Goal: Task Accomplishment & Management: Manage account settings

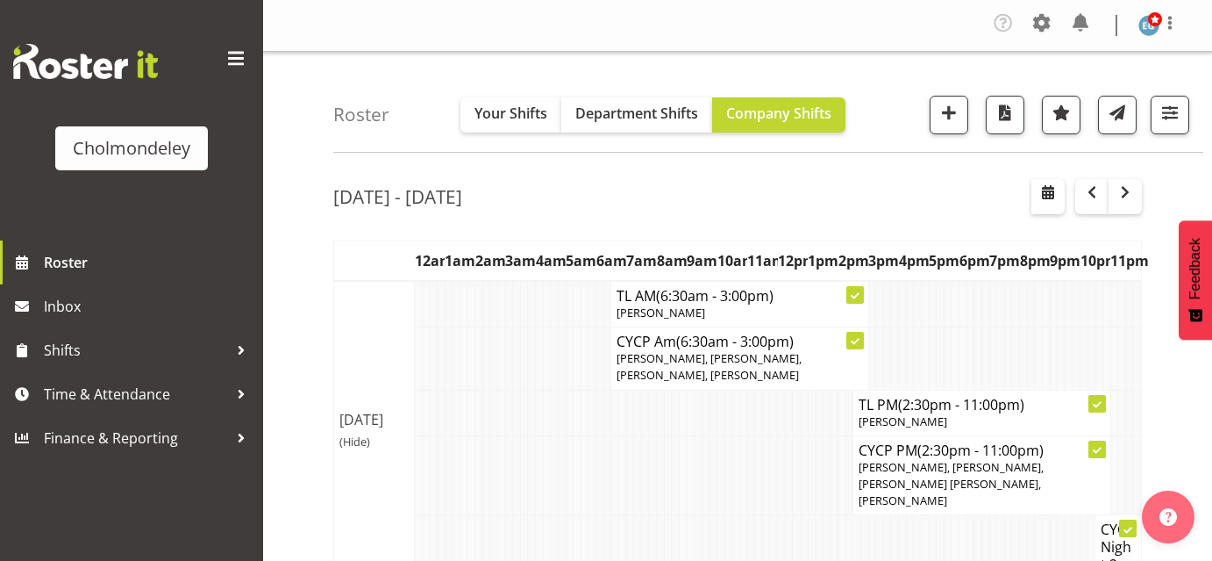
scroll to position [493, 0]
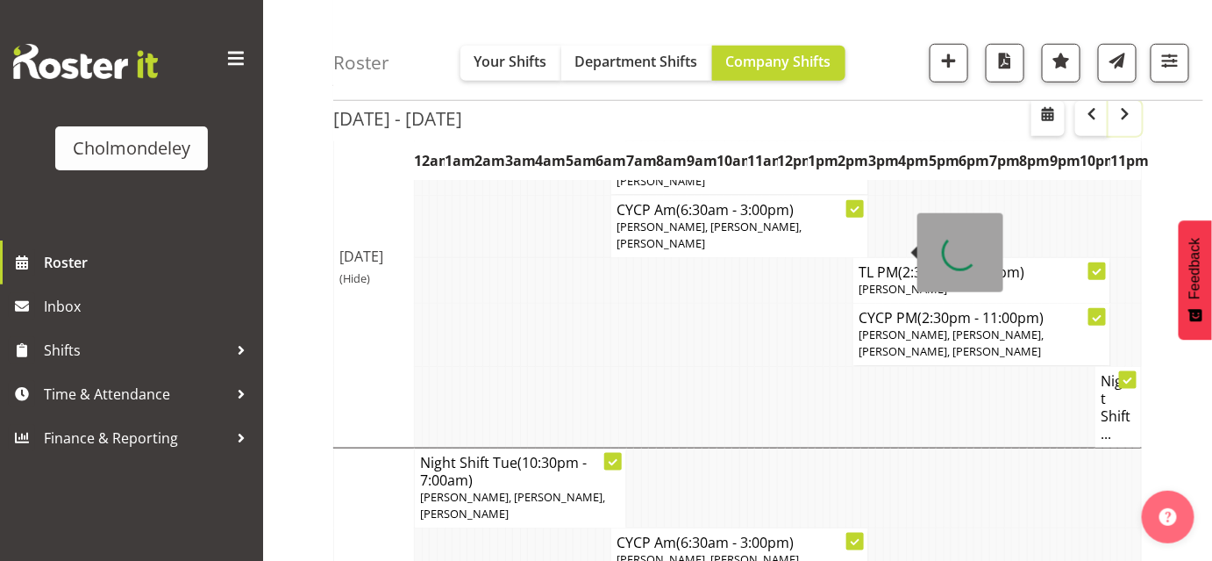
click at [1123, 118] on span "button" at bounding box center [1125, 114] width 21 height 21
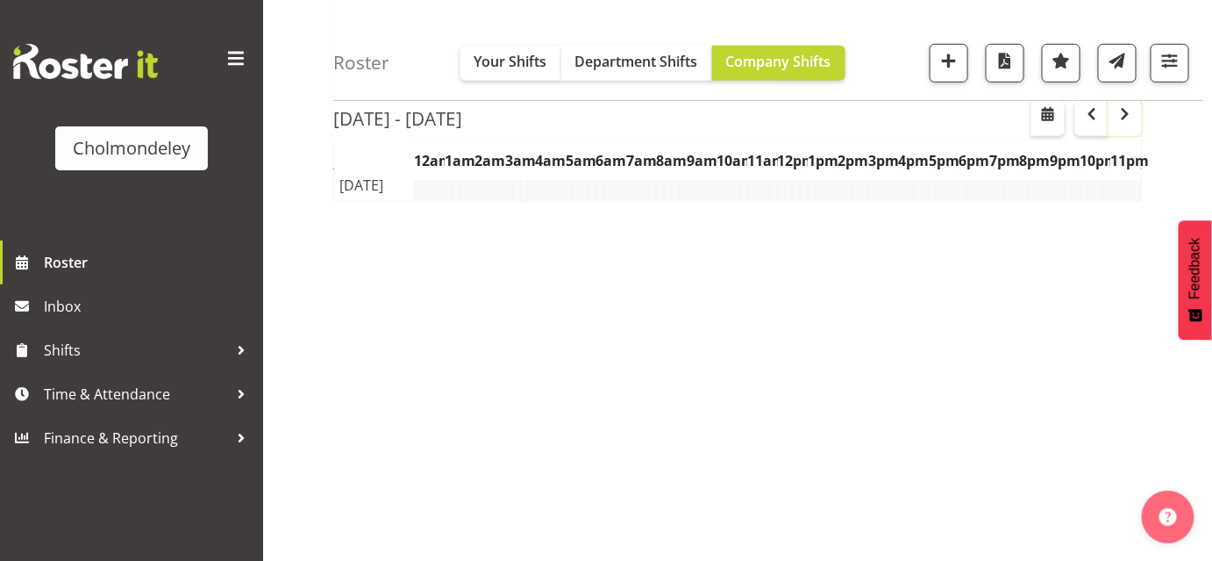
scroll to position [306, 0]
click at [1123, 118] on span "button" at bounding box center [1125, 114] width 21 height 21
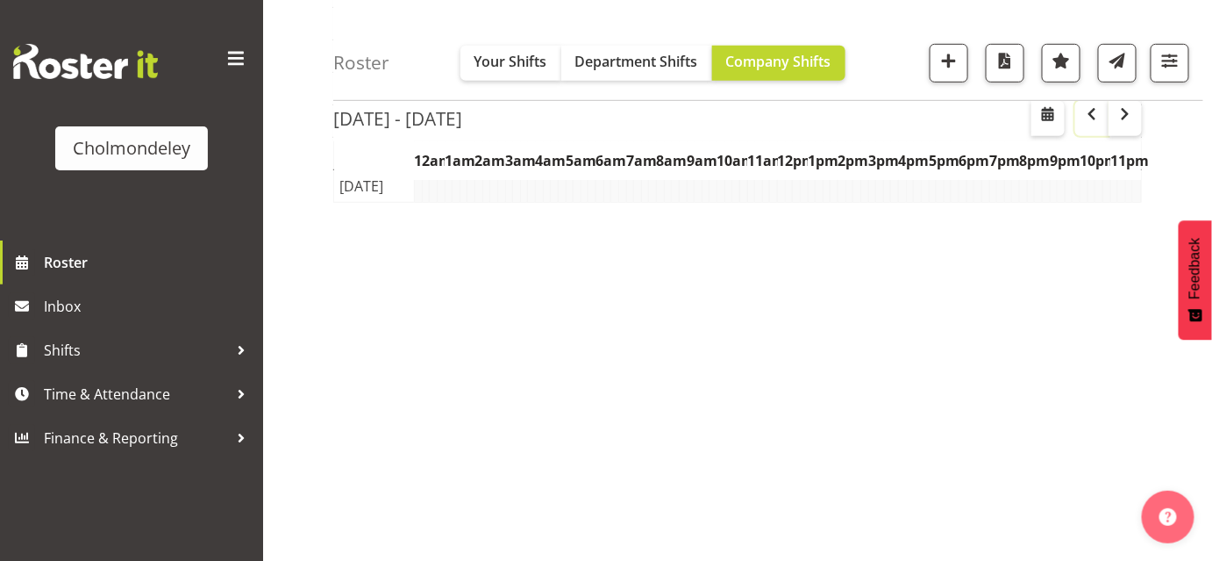
click at [1096, 116] on span "button" at bounding box center [1092, 114] width 21 height 21
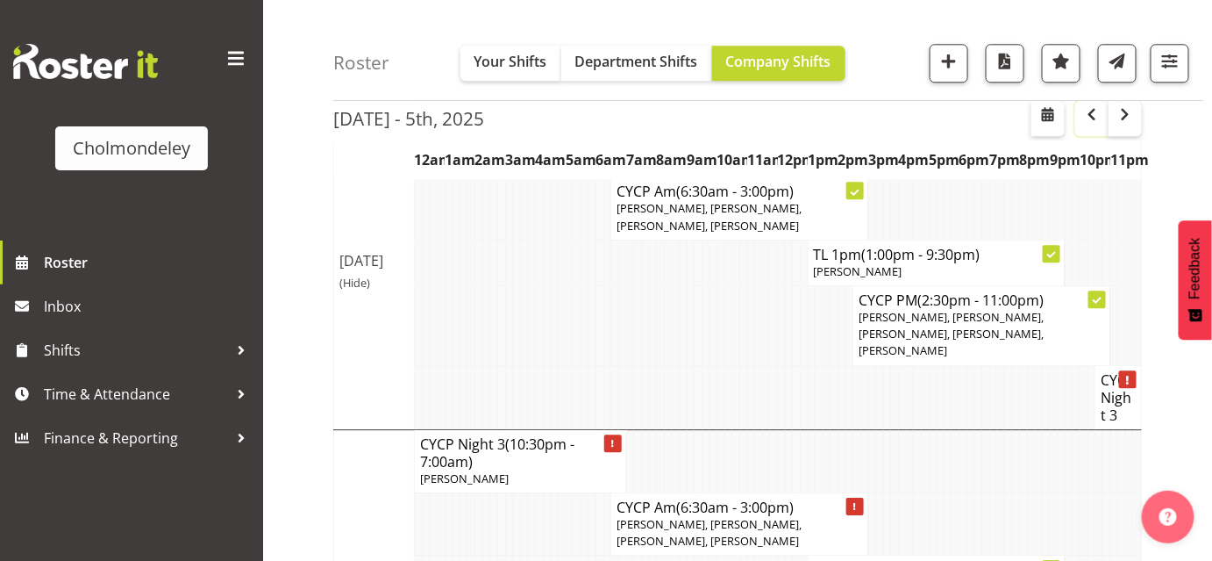
scroll to position [1479, 0]
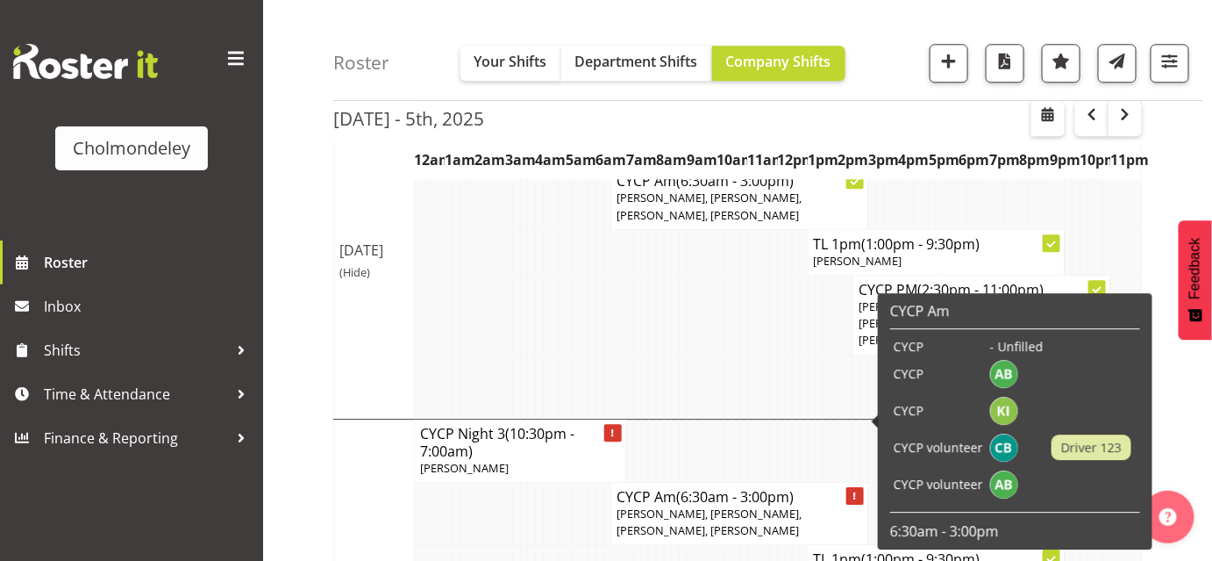
click at [856, 492] on icon at bounding box center [856, 496] width 4 height 9
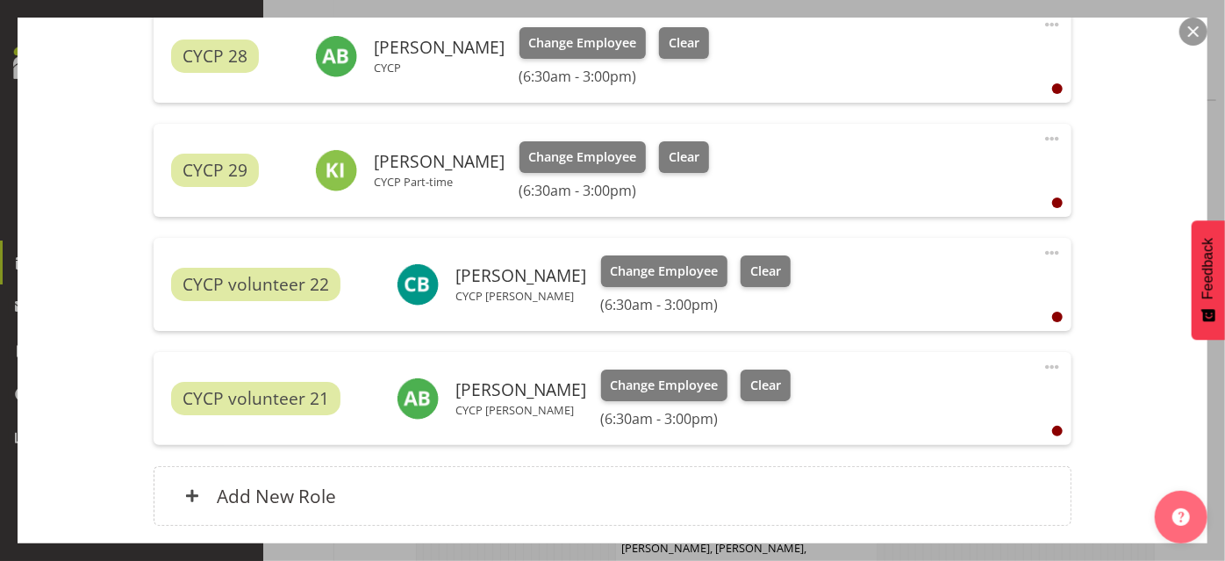
scroll to position [712, 0]
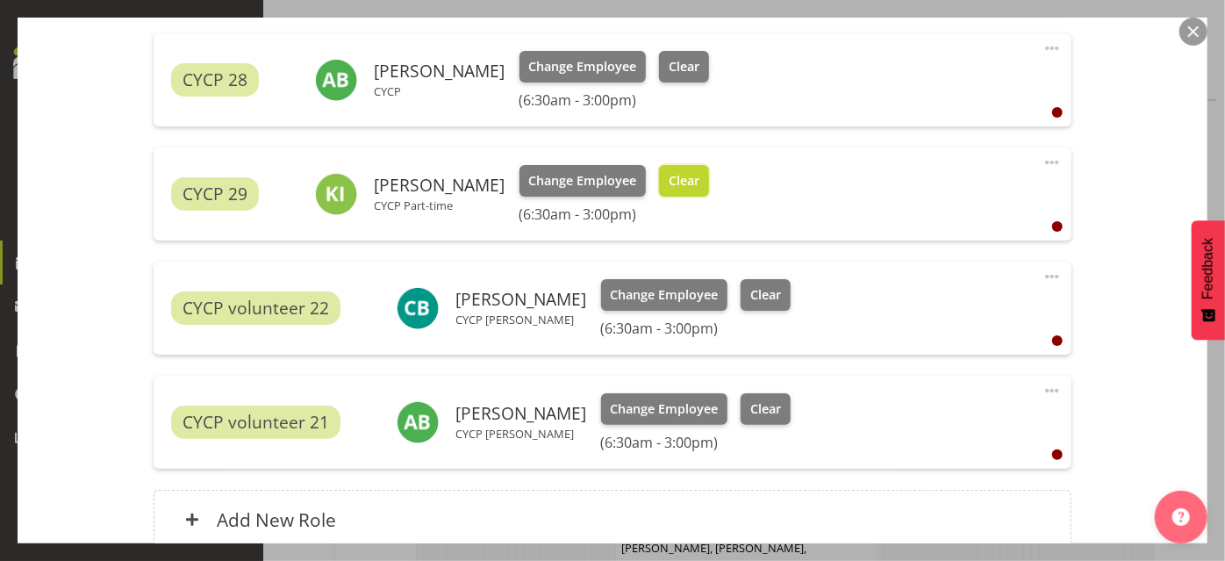
click at [669, 177] on span "Clear" at bounding box center [684, 180] width 31 height 19
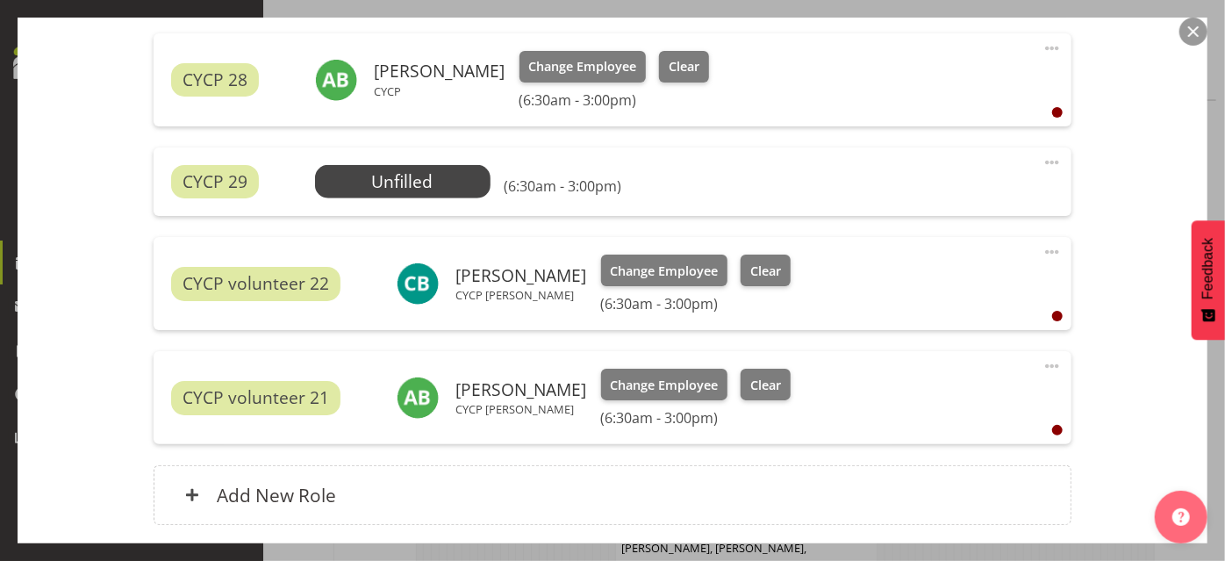
scroll to position [848, 0]
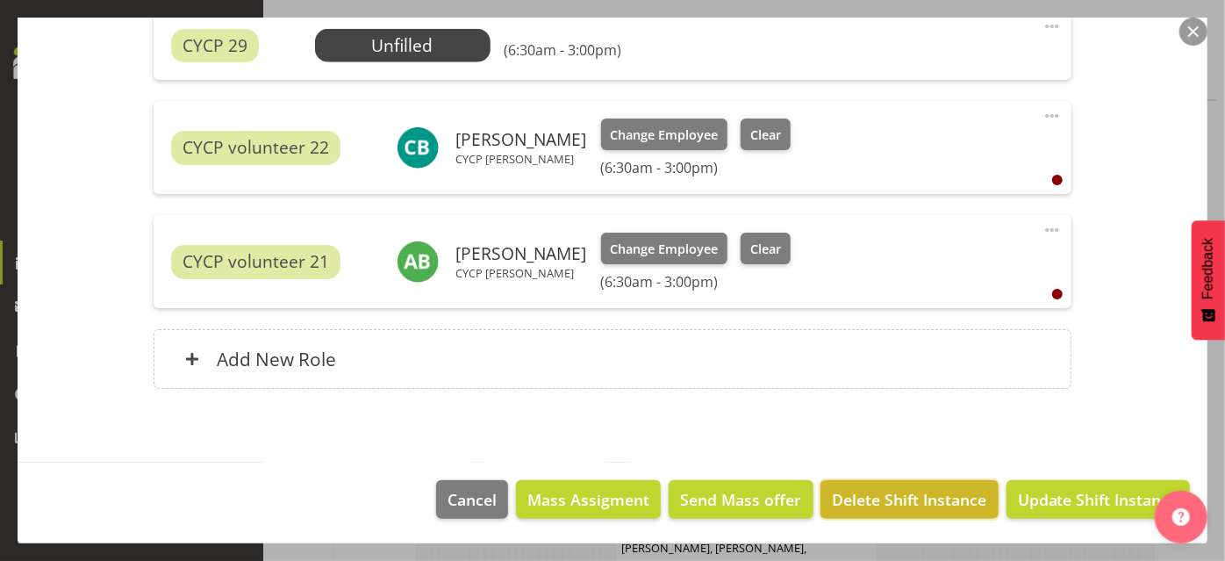
click at [903, 494] on span "Delete Shift Instance" at bounding box center [910, 499] width 154 height 23
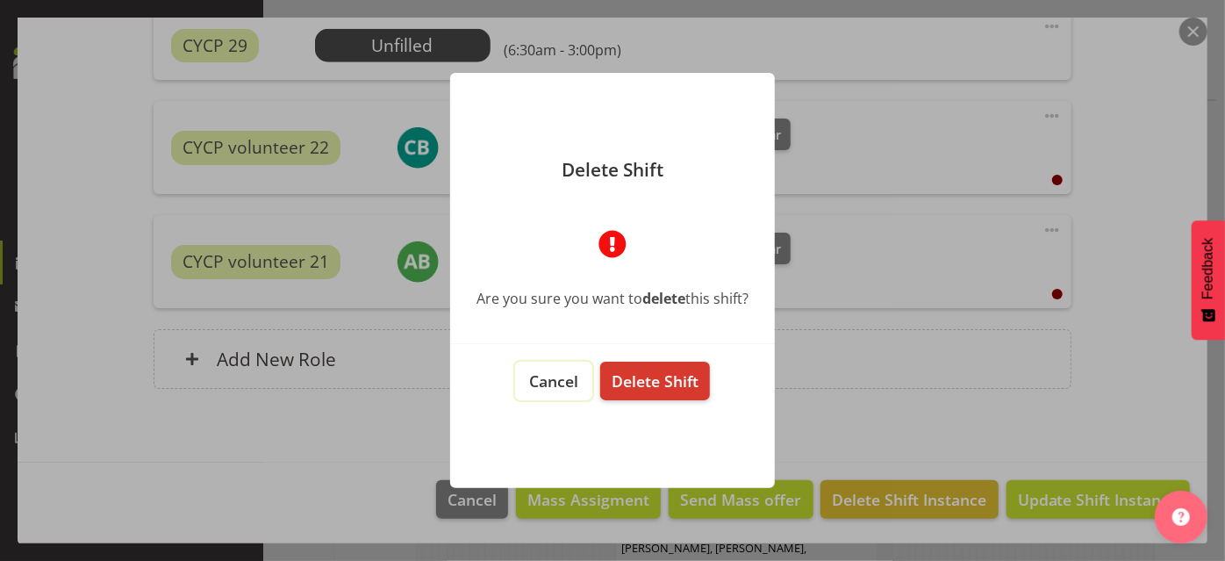
click at [555, 375] on span "Cancel" at bounding box center [553, 380] width 49 height 21
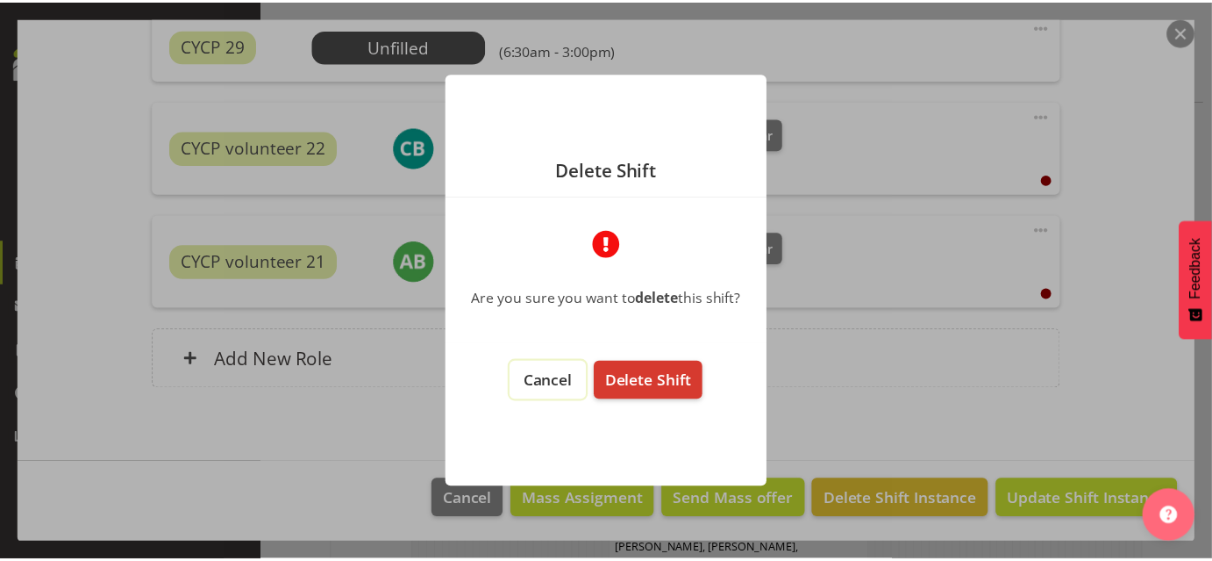
scroll to position [1479, 0]
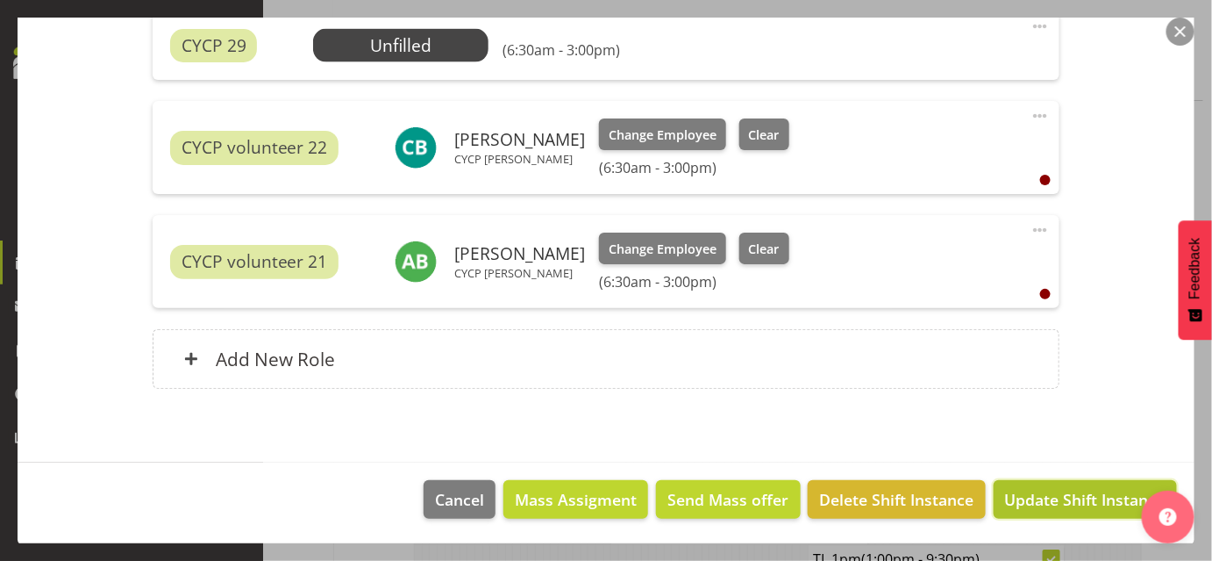
click at [1083, 502] on span "Update Shift Instance" at bounding box center [1085, 499] width 161 height 23
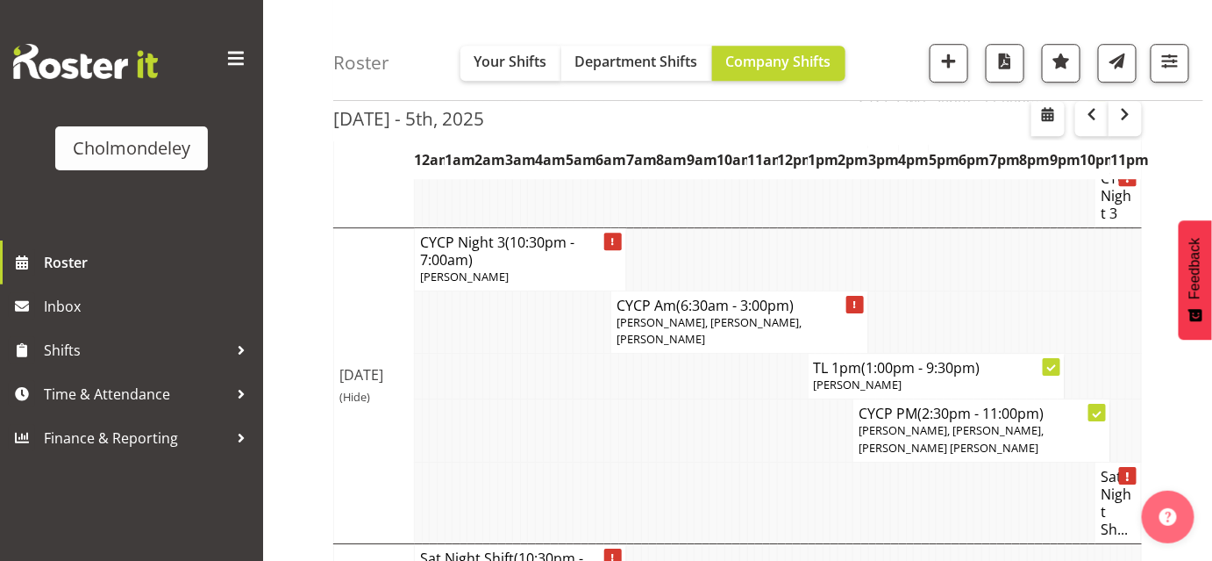
scroll to position [1682, 0]
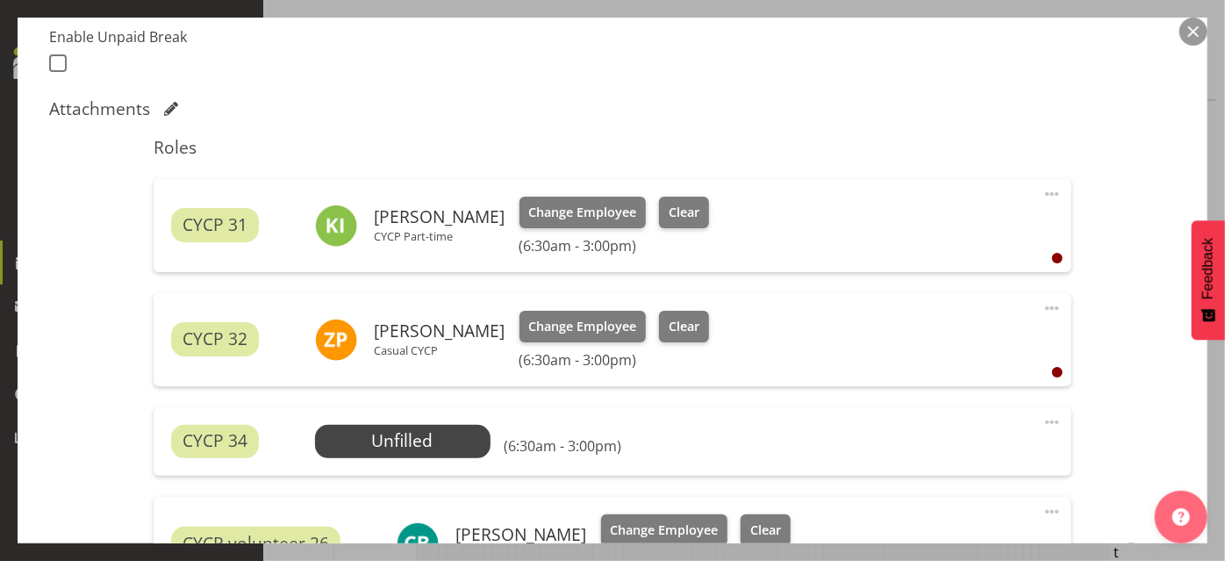
scroll to position [489, 0]
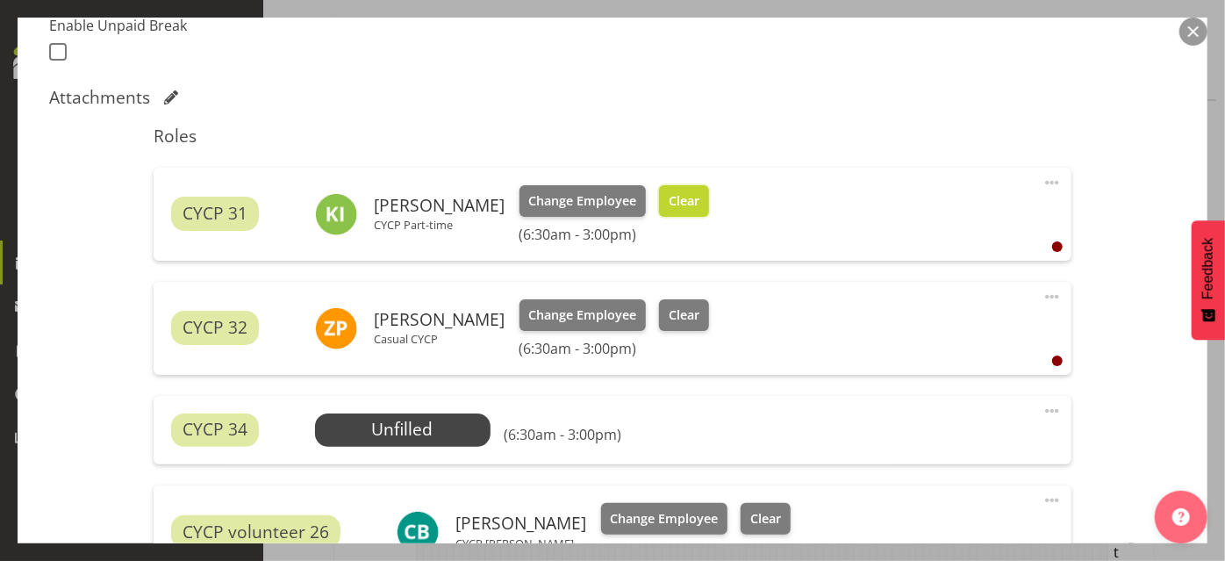
click at [677, 201] on span "Clear" at bounding box center [684, 200] width 31 height 19
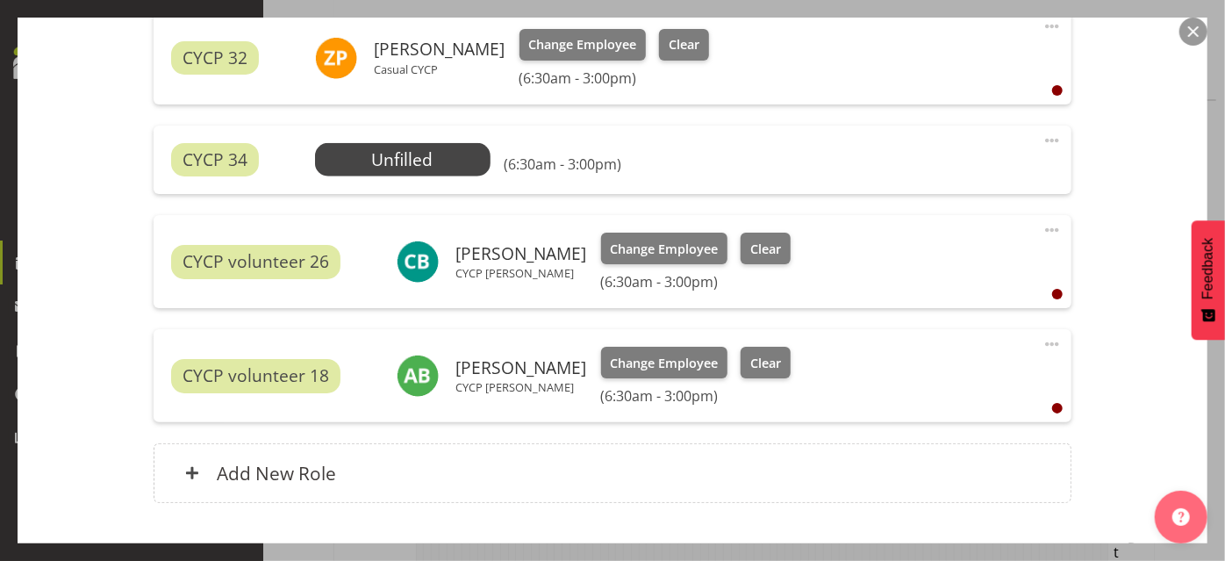
scroll to position [848, 0]
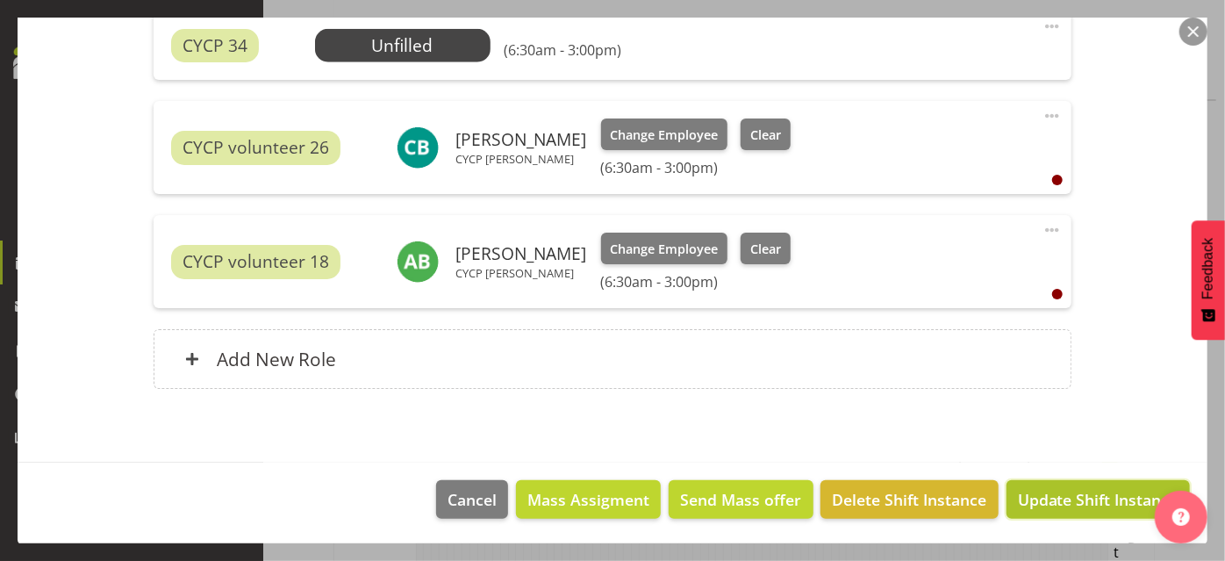
click at [1087, 488] on span "Update Shift Instance" at bounding box center [1098, 499] width 161 height 23
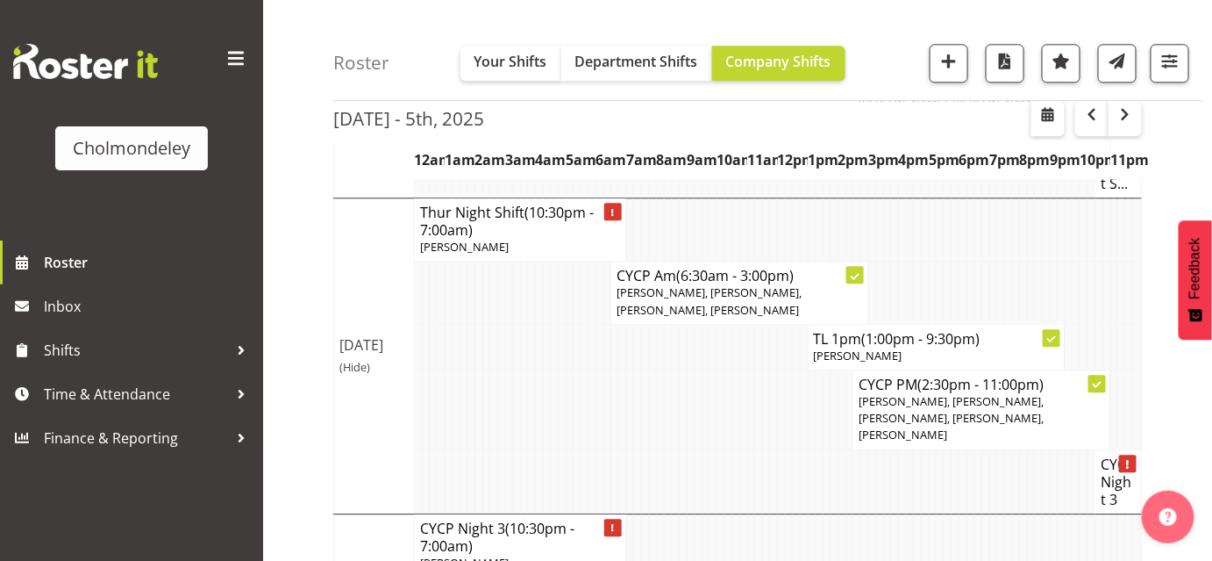
scroll to position [1665, 0]
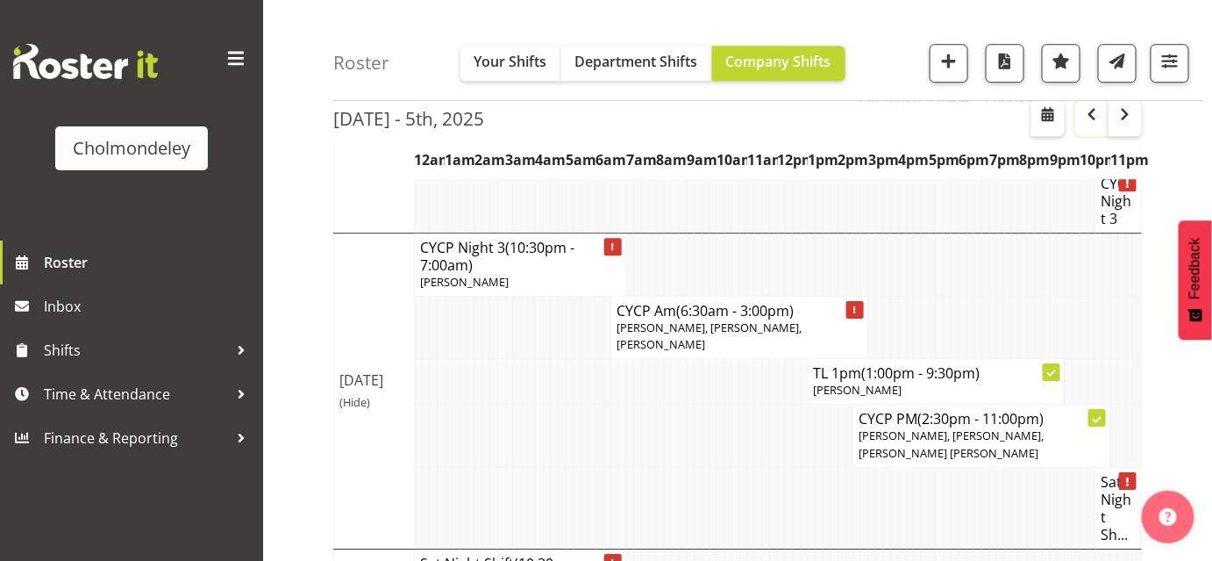
click at [1095, 118] on span "button" at bounding box center [1092, 114] width 21 height 21
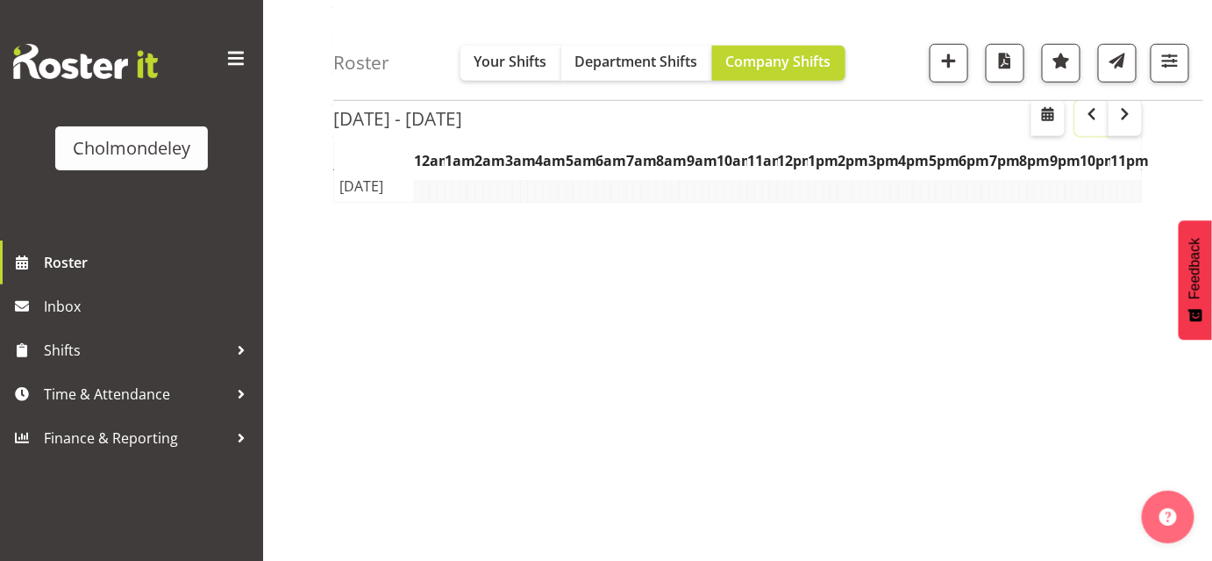
click at [1095, 118] on span "button" at bounding box center [1092, 114] width 21 height 21
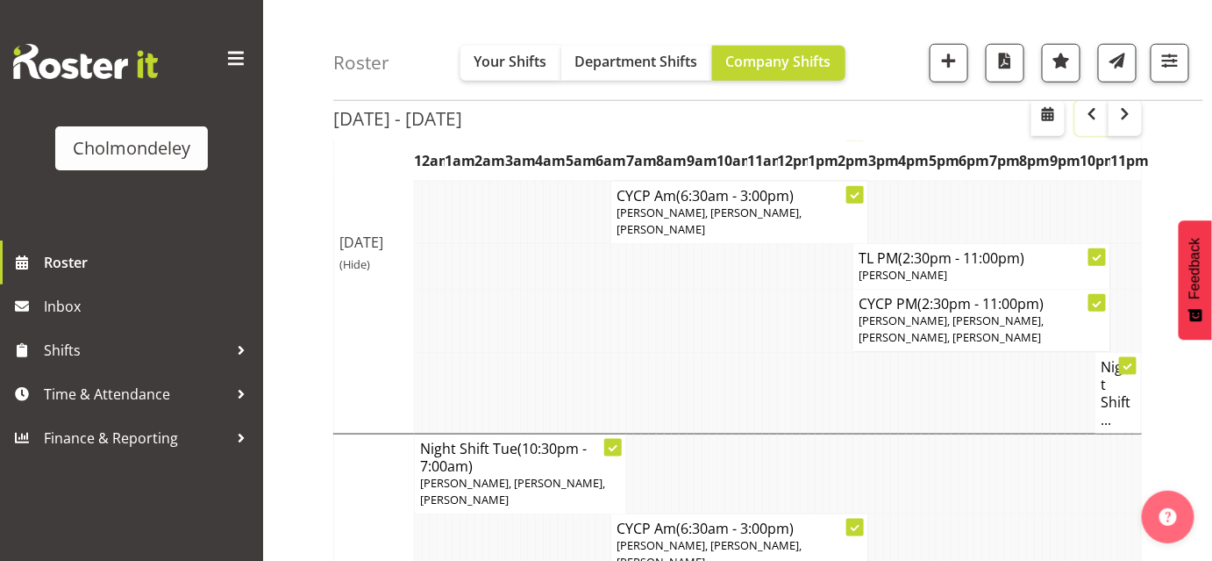
scroll to position [500, 0]
